Goal: Task Accomplishment & Management: Manage account settings

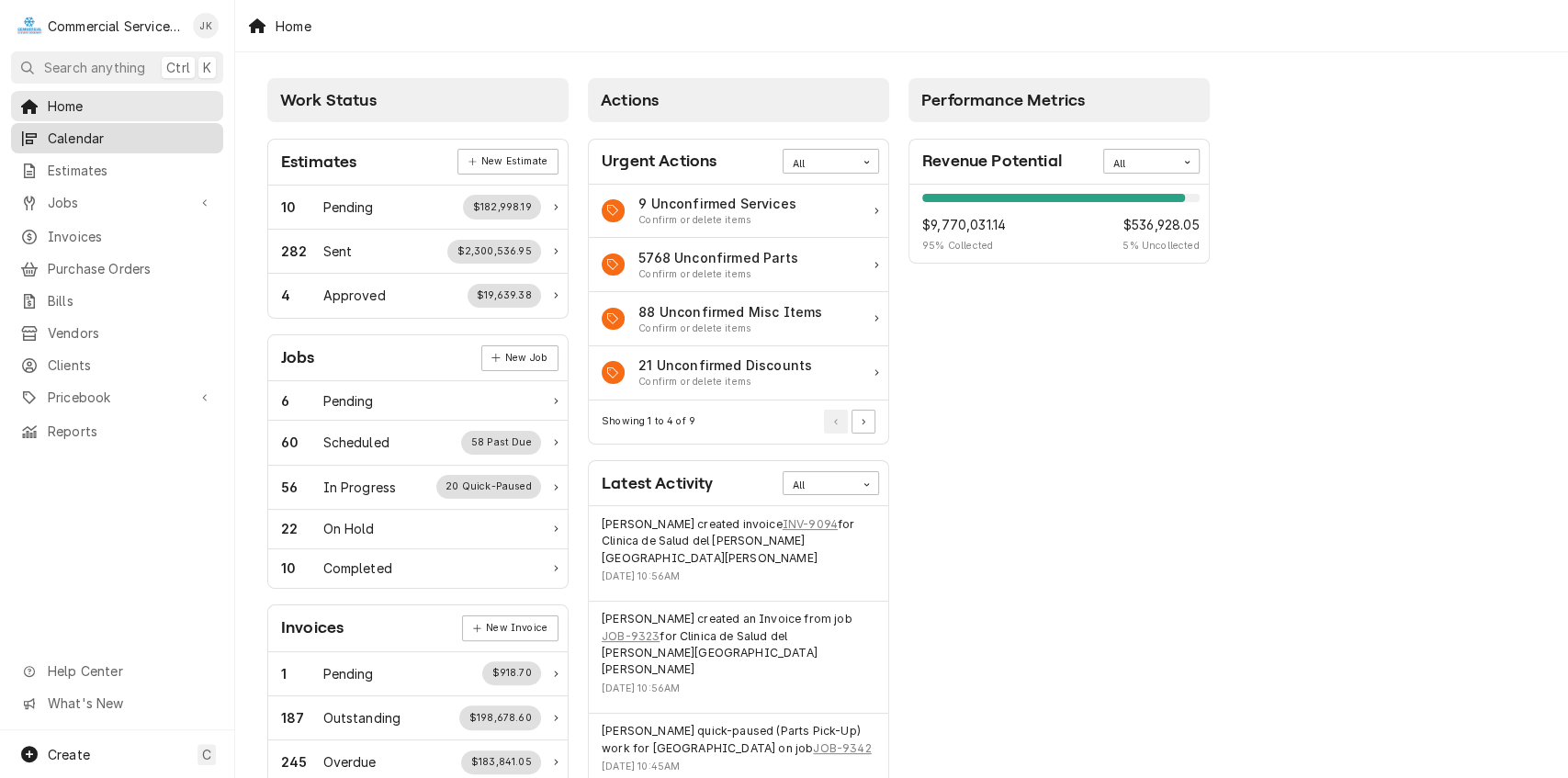
click at [85, 136] on span "Calendar" at bounding box center [131, 138] width 166 height 19
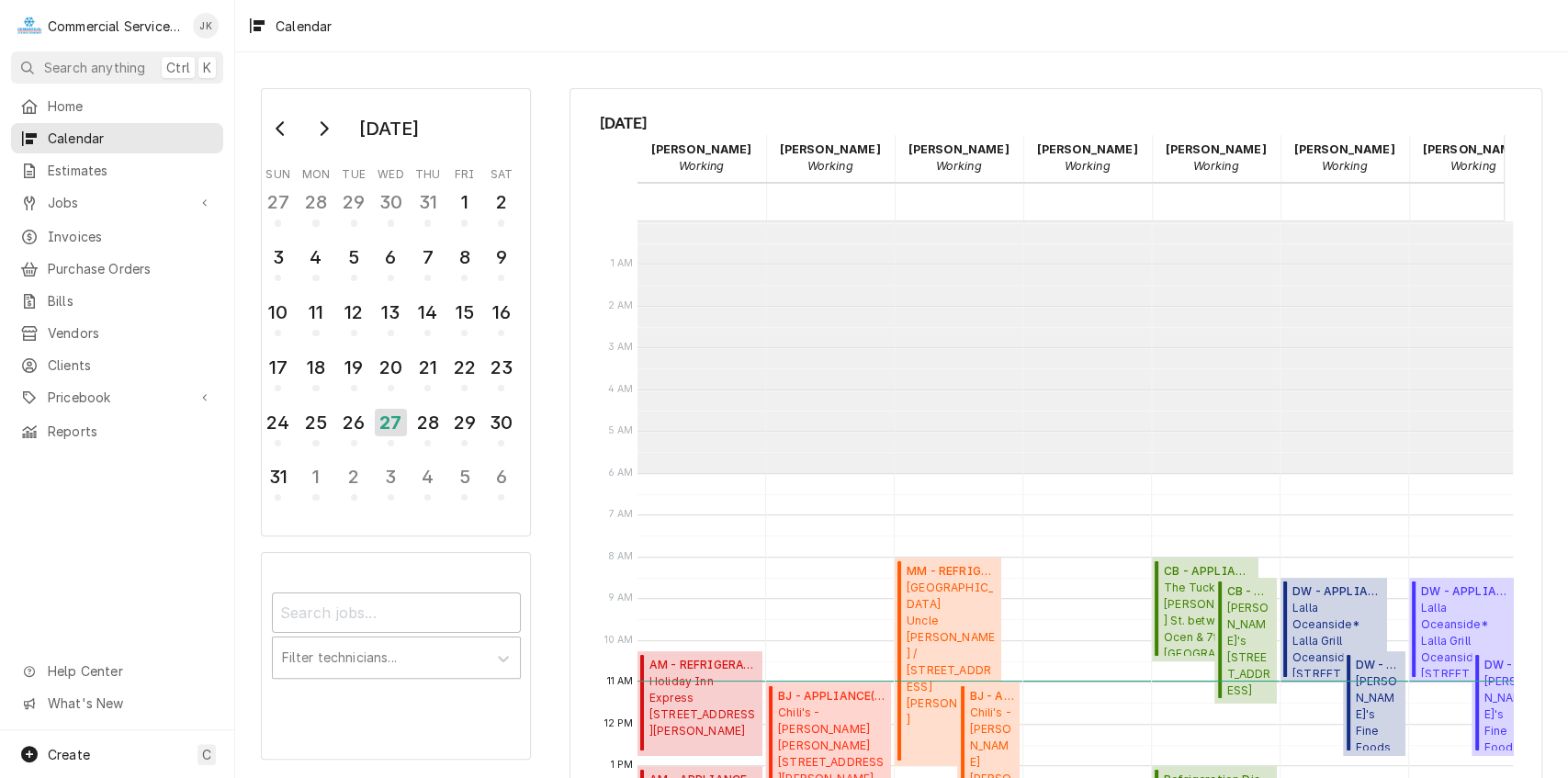
scroll to position [251, 0]
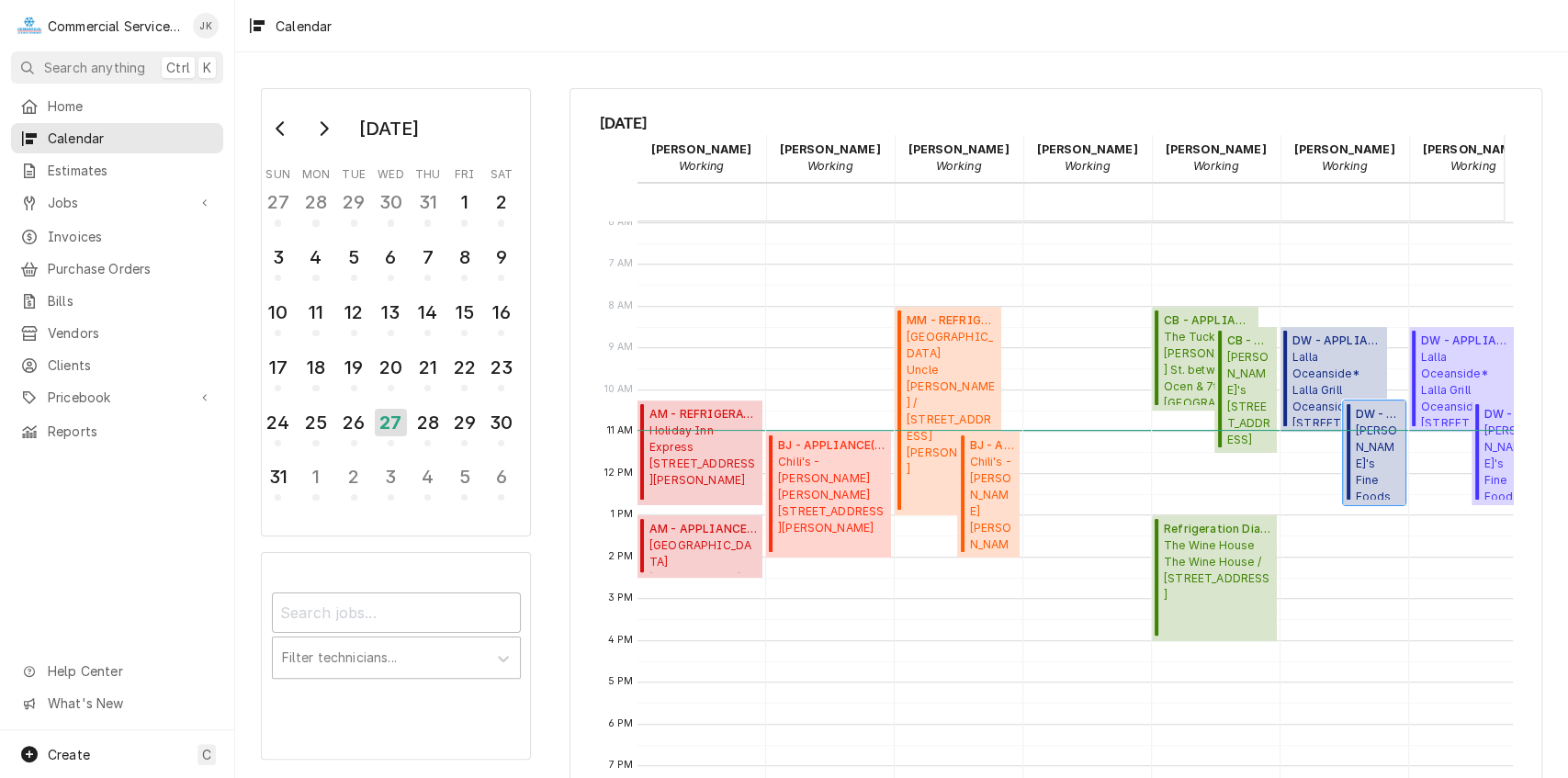
click at [1376, 461] on span "[PERSON_NAME]'s Fine Foods [STREET_ADDRESS][PERSON_NAME]" at bounding box center [1377, 461] width 45 height 77
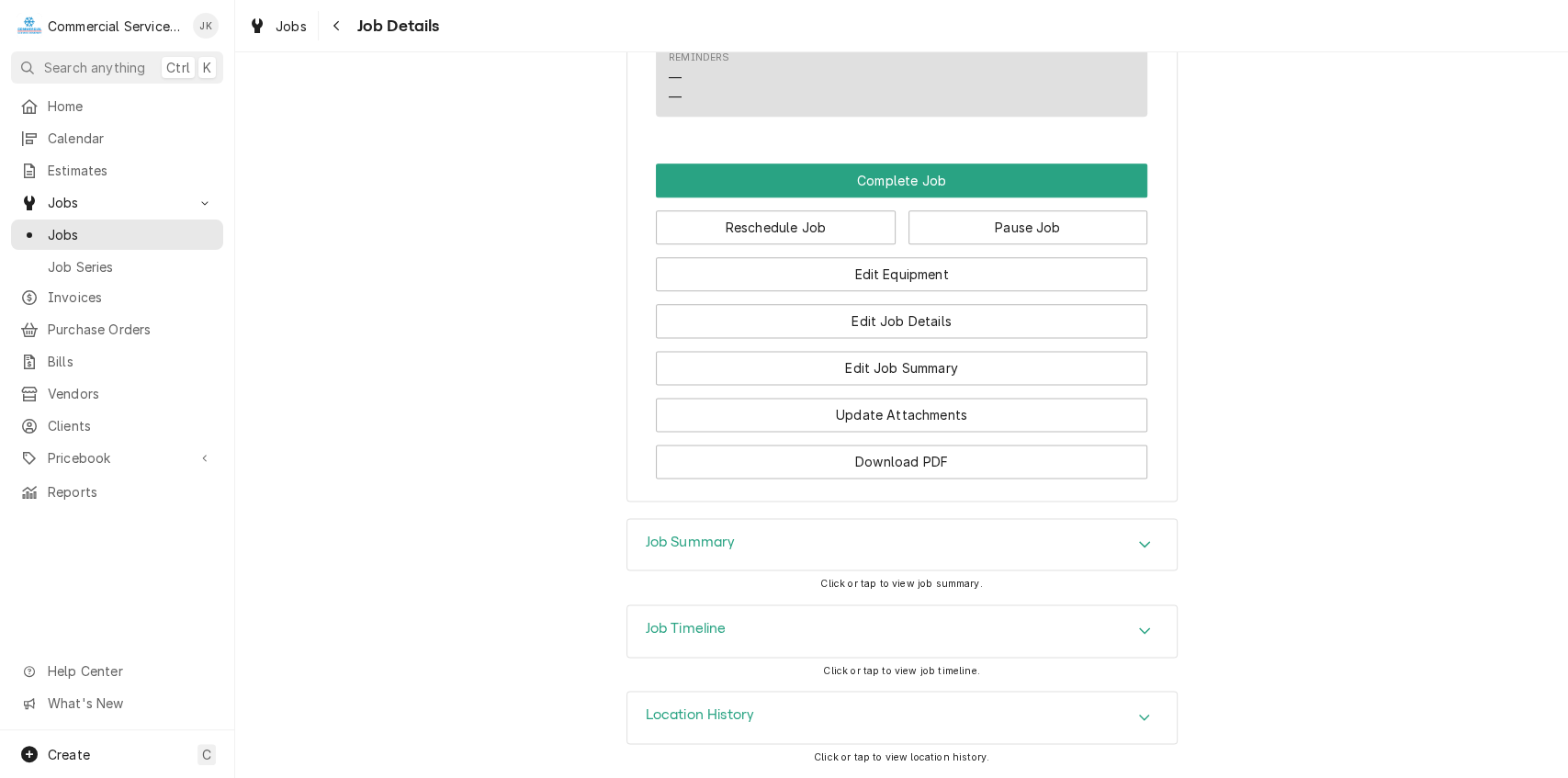
scroll to position [1509, 0]
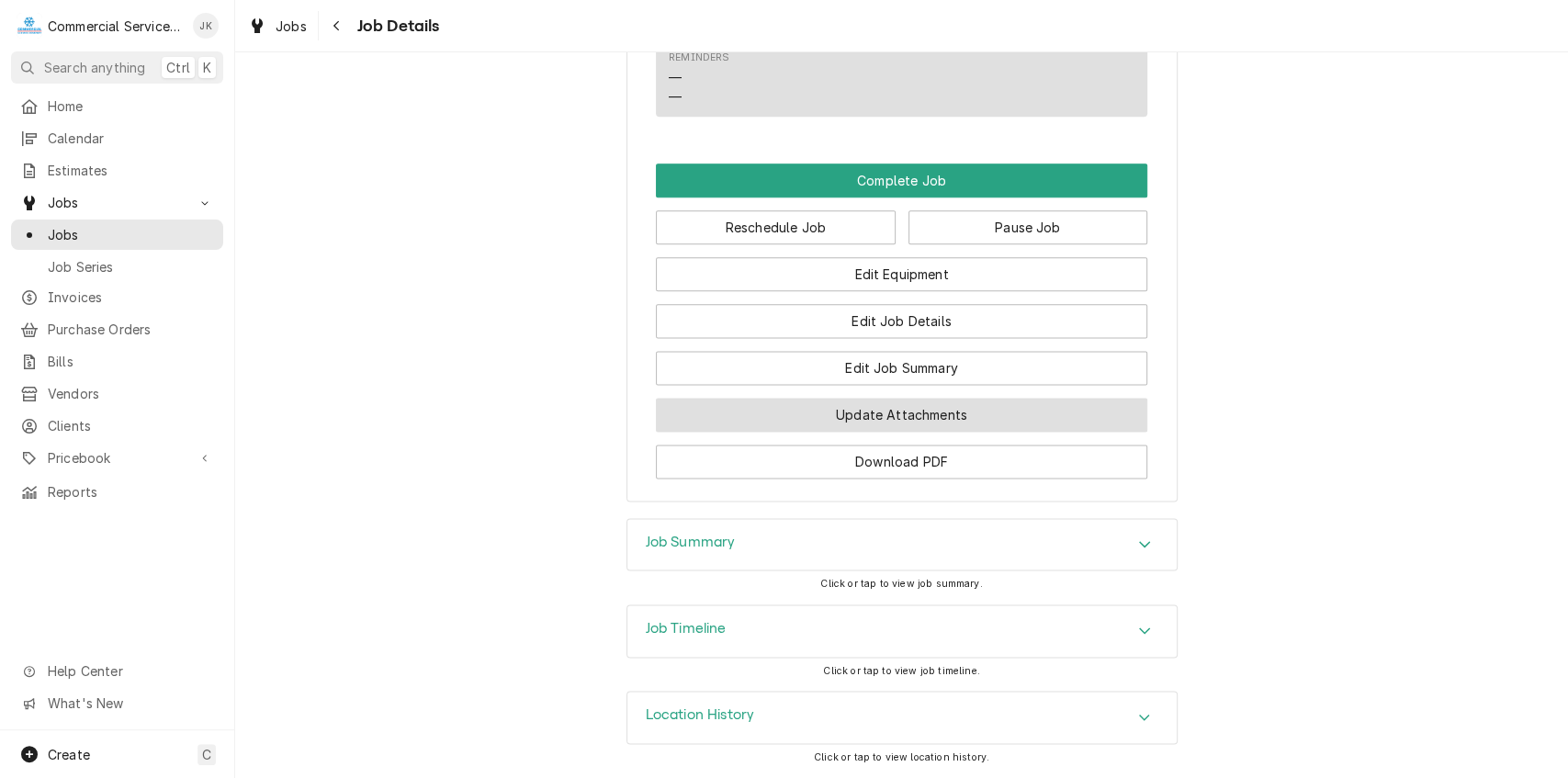
click at [906, 415] on button "Update Attachments" at bounding box center [902, 415] width 491 height 34
